Goal: Information Seeking & Learning: Understand process/instructions

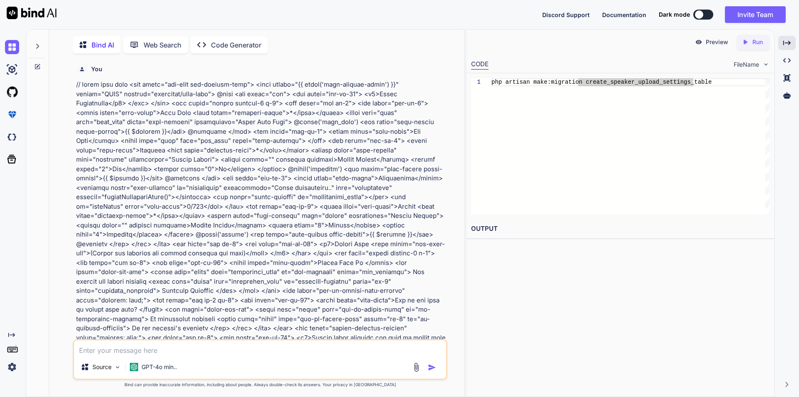
scroll to position [11123, 0]
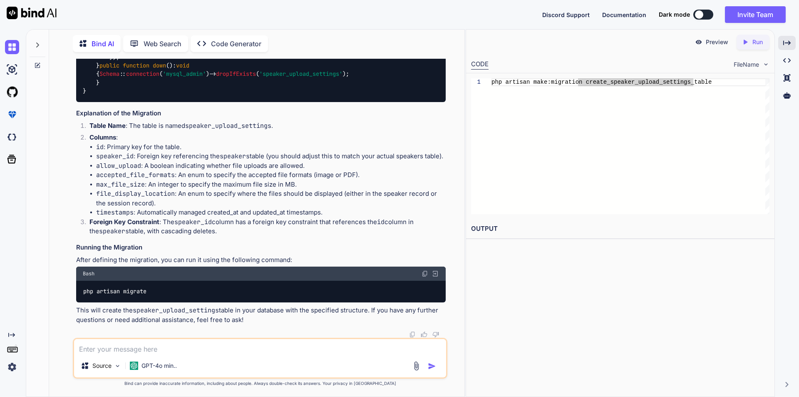
drag, startPoint x: 125, startPoint y: 163, endPoint x: 194, endPoint y: 164, distance: 69.5
copy span "SpeakerUploadSettings"
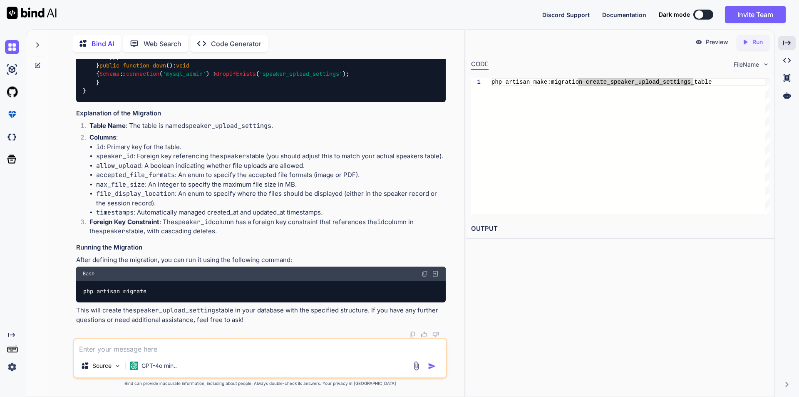
click at [329, 10] on span "accepted_file_formats" at bounding box center [364, 5] width 70 height 7
copy span "accepted_file_formats"
click at [649, 10] on span "max_file_size" at bounding box center [670, 5] width 43 height 7
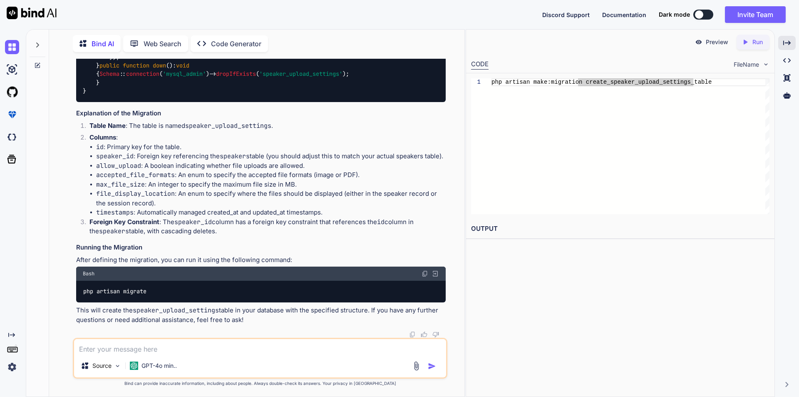
click at [649, 10] on span "max_file_size" at bounding box center [670, 5] width 43 height 7
